Goal: Transaction & Acquisition: Purchase product/service

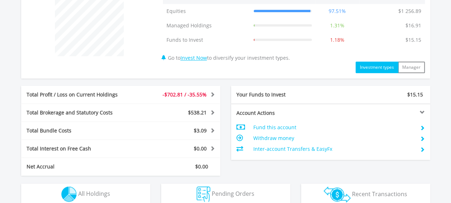
scroll to position [290, 0]
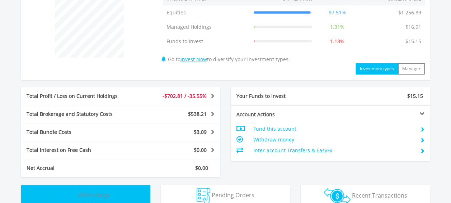
click at [126, 198] on button "Holdings All Holdings" at bounding box center [85, 196] width 129 height 22
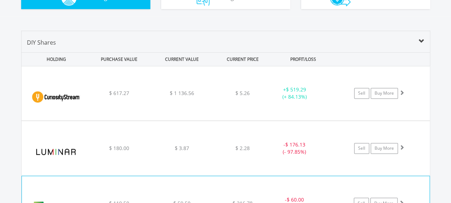
scroll to position [485, 0]
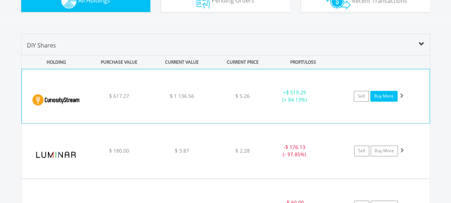
click at [385, 99] on link "Buy More" at bounding box center [384, 95] width 27 height 11
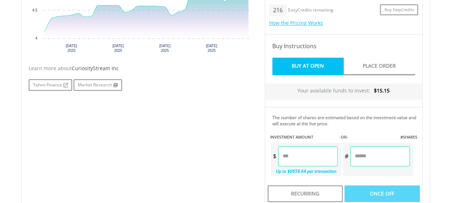
scroll to position [355, 0]
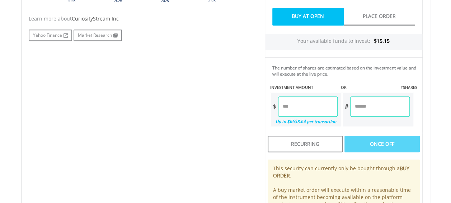
click at [312, 102] on input "number" at bounding box center [308, 106] width 60 height 20
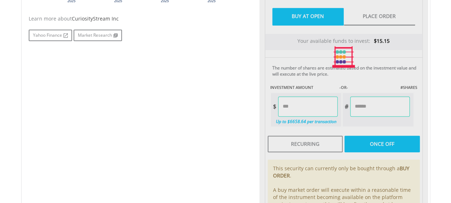
click at [364, 141] on div "Last Updated Price: 15-min. Delay* Price Update Cost: 0 Credits Market Closed S…" at bounding box center [344, 56] width 169 height 361
type input "*****"
type input "******"
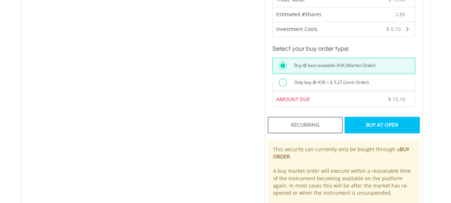
scroll to position [503, 0]
click at [383, 121] on div "Buy At Open" at bounding box center [382, 124] width 75 height 17
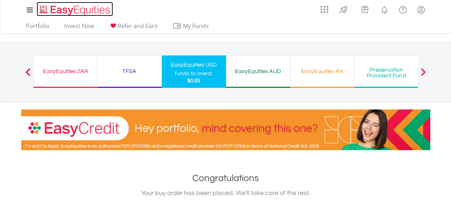
click at [85, 9] on img "Home page" at bounding box center [75, 10] width 75 height 12
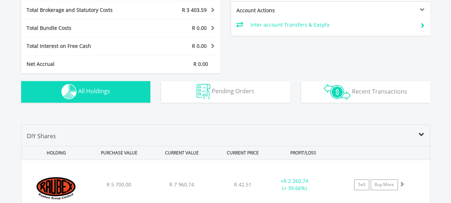
scroll to position [394, 0]
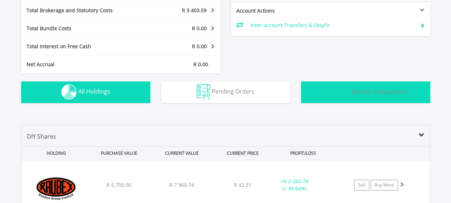
click at [334, 92] on img "button" at bounding box center [337, 92] width 27 height 16
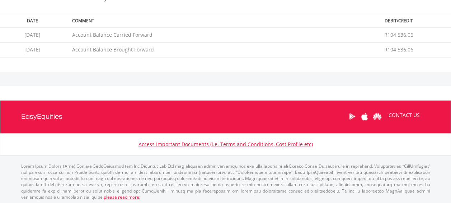
scroll to position [435, 0]
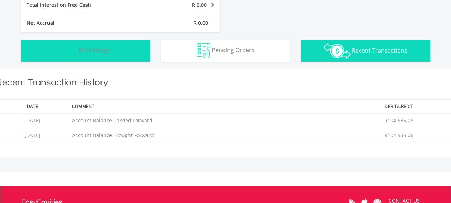
click at [123, 57] on button "Holdings All Holdings" at bounding box center [85, 51] width 129 height 22
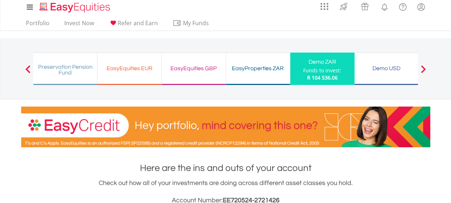
scroll to position [0, 0]
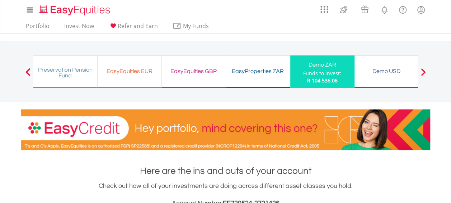
click at [376, 73] on div "Demo USD" at bounding box center [386, 71] width 55 height 10
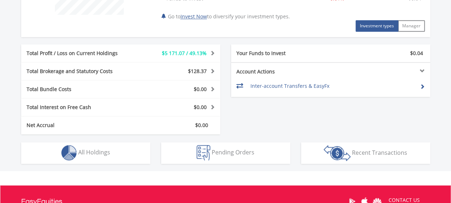
scroll to position [418, 0]
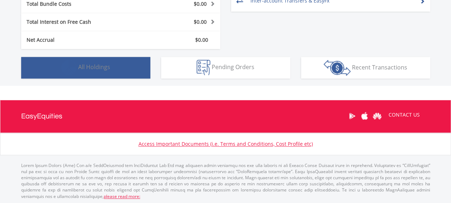
click at [109, 63] on span "All Holdings" at bounding box center [94, 67] width 32 height 8
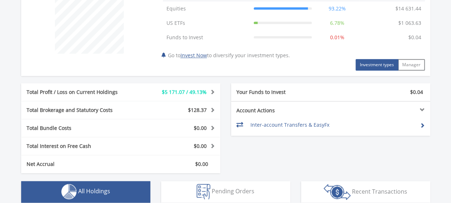
scroll to position [0, 0]
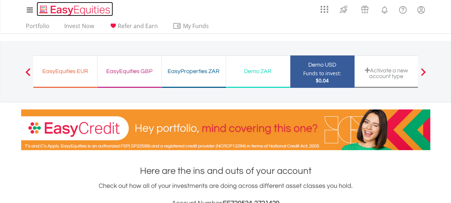
click at [69, 13] on img "Home page" at bounding box center [75, 10] width 75 height 12
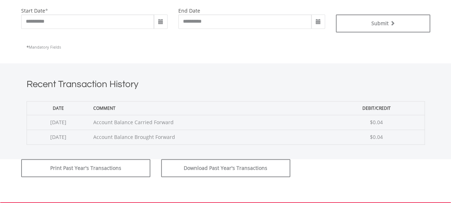
scroll to position [215, 0]
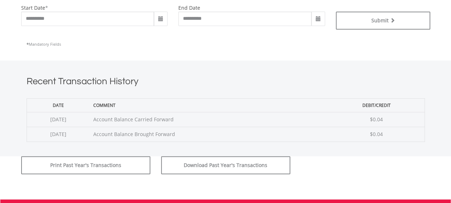
click at [160, 20] on span at bounding box center [161, 19] width 6 height 6
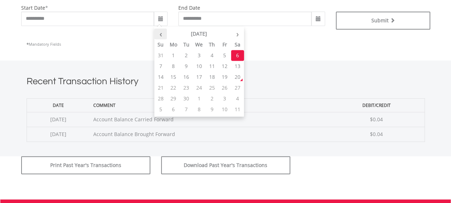
click at [161, 37] on th "‹" at bounding box center [160, 33] width 13 height 11
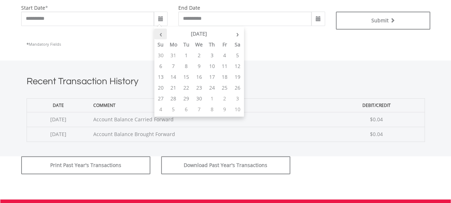
click at [161, 37] on th "‹" at bounding box center [160, 33] width 13 height 11
drag, startPoint x: 161, startPoint y: 37, endPoint x: 202, endPoint y: 34, distance: 41.0
click at [202, 34] on tr "‹ February 2025 ›" at bounding box center [199, 33] width 90 height 11
click at [202, 34] on th "February 2025" at bounding box center [199, 33] width 64 height 11
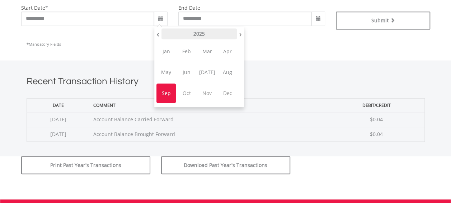
click at [203, 32] on th "2025" at bounding box center [199, 33] width 75 height 11
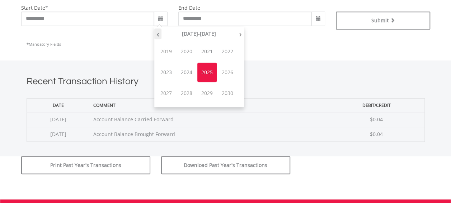
click at [158, 33] on th "‹" at bounding box center [157, 33] width 7 height 11
drag, startPoint x: 158, startPoint y: 33, endPoint x: 192, endPoint y: 53, distance: 39.4
click at [192, 53] on table "‹ 2000-2009 › 1999 2000 2001 2002 2003 2004 2005 2006 2007 2008 2009 2010" at bounding box center [199, 66] width 90 height 77
click at [192, 53] on span "2000" at bounding box center [186, 51] width 19 height 19
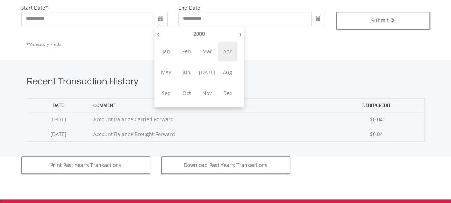
click at [223, 52] on span "Apr" at bounding box center [227, 51] width 19 height 19
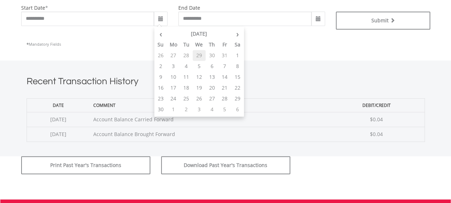
click at [193, 54] on td "29" at bounding box center [199, 55] width 13 height 11
type input "**********"
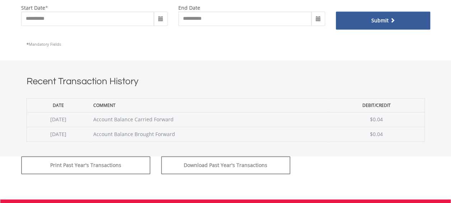
click at [366, 18] on button "Submit" at bounding box center [383, 20] width 94 height 18
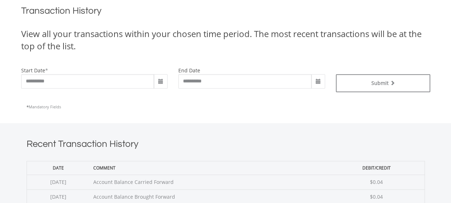
scroll to position [153, 0]
click at [316, 79] on span at bounding box center [319, 81] width 6 height 6
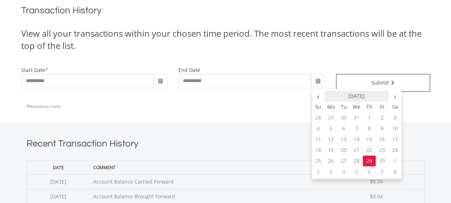
click at [355, 93] on th "June 2000" at bounding box center [357, 95] width 64 height 11
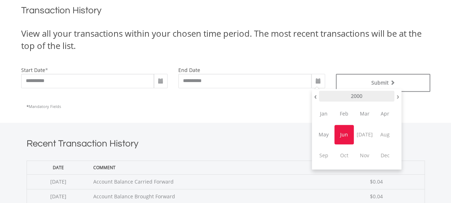
click at [359, 94] on th "2000" at bounding box center [356, 95] width 75 height 11
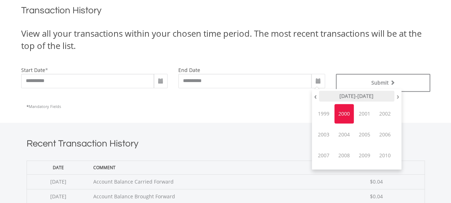
click at [365, 94] on th "2000-2009" at bounding box center [356, 95] width 75 height 11
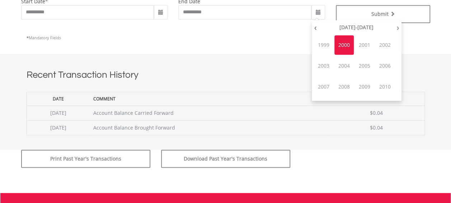
scroll to position [222, 0]
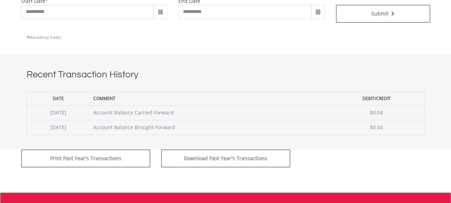
click at [401, 29] on div "* Mandatory Fields" at bounding box center [226, 37] width 399 height 18
click at [321, 16] on span at bounding box center [319, 12] width 14 height 14
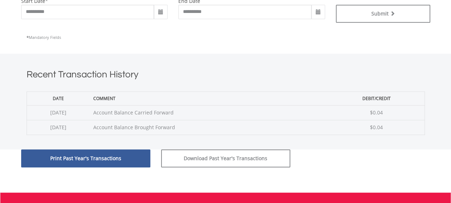
click at [83, 158] on button "Print Past Year's Transactions" at bounding box center [85, 158] width 129 height 18
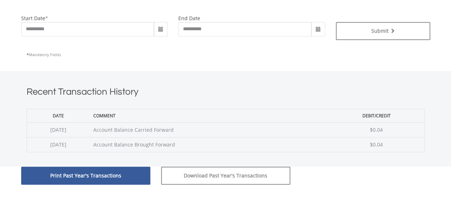
scroll to position [204, 0]
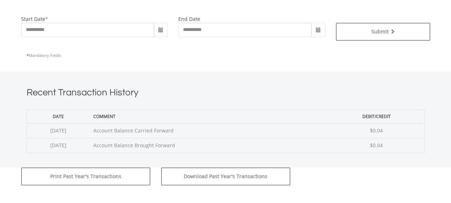
click at [323, 30] on span at bounding box center [319, 30] width 14 height 14
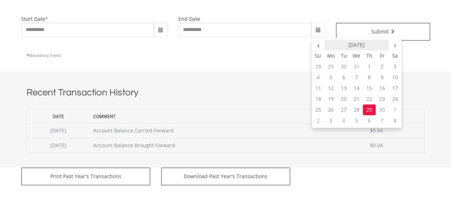
click at [385, 46] on th "[DATE]" at bounding box center [357, 44] width 64 height 11
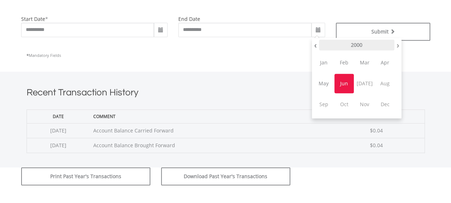
click at [373, 45] on th "2000" at bounding box center [356, 44] width 75 height 11
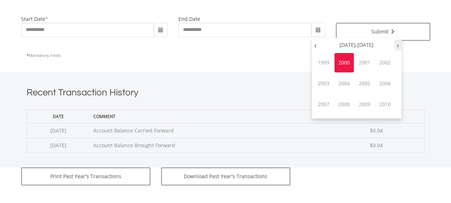
click at [396, 46] on th "›" at bounding box center [398, 44] width 7 height 11
click at [397, 46] on th "›" at bounding box center [398, 44] width 7 height 11
click at [363, 66] on span "2001" at bounding box center [364, 62] width 19 height 19
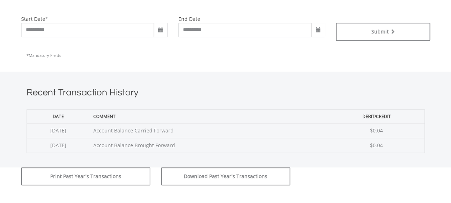
click at [255, 55] on div "* Mandatory Fields" at bounding box center [226, 55] width 399 height 18
click at [163, 32] on span at bounding box center [161, 30] width 6 height 6
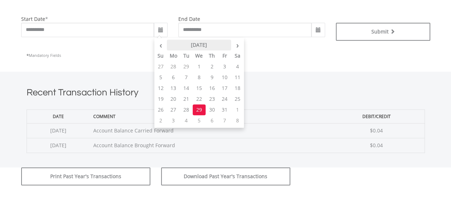
click at [208, 46] on th "[DATE]" at bounding box center [199, 44] width 64 height 11
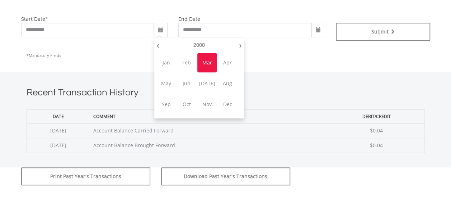
click at [208, 46] on th "2000" at bounding box center [199, 44] width 75 height 11
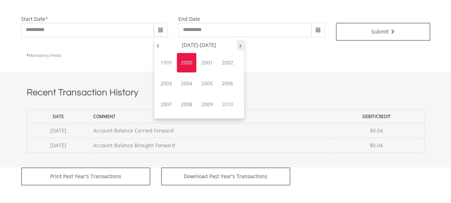
click at [238, 47] on th "›" at bounding box center [240, 44] width 7 height 11
click at [190, 62] on span "2020" at bounding box center [186, 62] width 19 height 19
click at [167, 63] on span "Jan" at bounding box center [166, 62] width 19 height 19
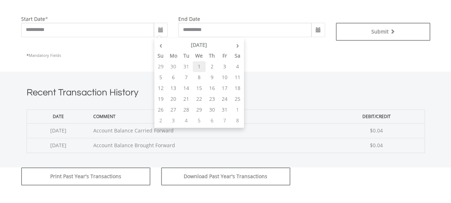
click at [199, 66] on td "1" at bounding box center [199, 66] width 13 height 11
type input "**********"
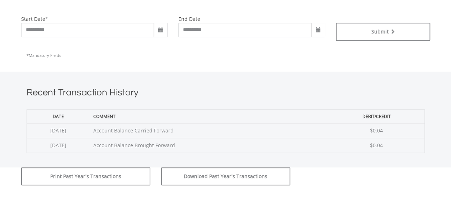
click at [317, 33] on span at bounding box center [319, 30] width 14 height 14
click at [316, 29] on span at bounding box center [319, 30] width 6 height 6
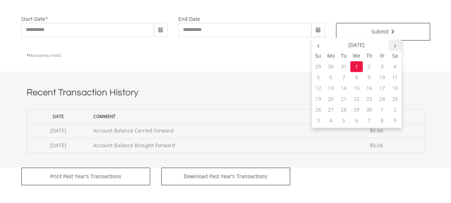
click at [395, 45] on th "›" at bounding box center [395, 44] width 13 height 11
click at [360, 42] on th "[DATE]" at bounding box center [357, 44] width 64 height 11
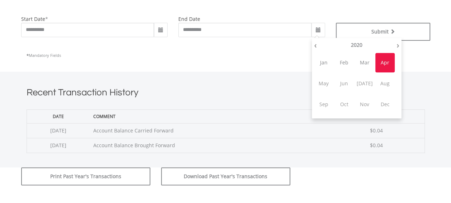
click at [385, 105] on span "Dec" at bounding box center [385, 103] width 19 height 19
click at [366, 105] on span "Nov" at bounding box center [364, 103] width 19 height 19
click at [392, 65] on span "Apr" at bounding box center [385, 62] width 19 height 19
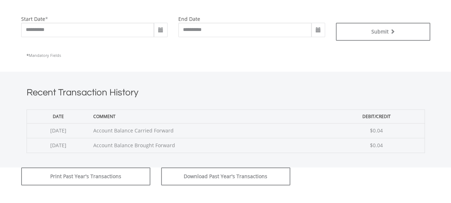
click at [276, 55] on div "* Mandatory Fields" at bounding box center [226, 55] width 399 height 18
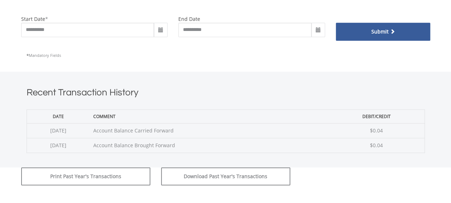
click at [376, 27] on button "Submit" at bounding box center [383, 32] width 94 height 18
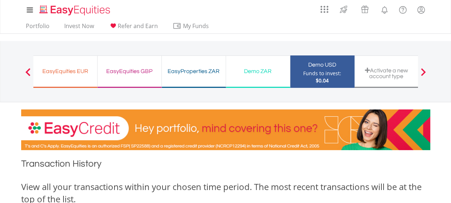
click at [190, 74] on div "EasyProperties ZAR" at bounding box center [193, 71] width 55 height 10
click at [89, 10] on img "Home page" at bounding box center [75, 10] width 75 height 12
